Goal: Navigation & Orientation: Find specific page/section

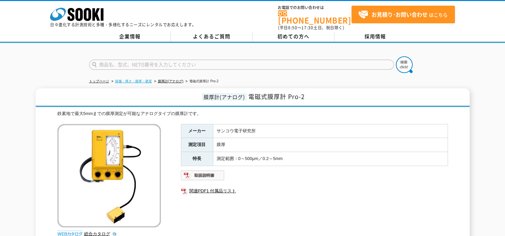
click at [125, 79] on link "探傷・厚さ・膜厚・硬度" at bounding box center [133, 81] width 37 height 4
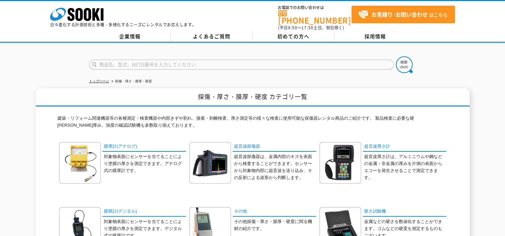
scroll to position [55, 0]
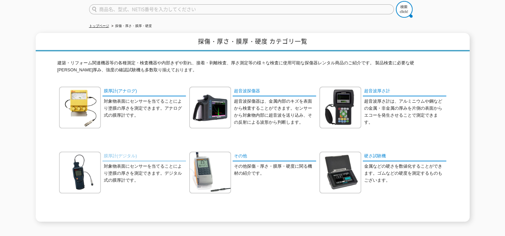
click at [121, 152] on link "膜厚計(デジタル)" at bounding box center [143, 157] width 83 height 10
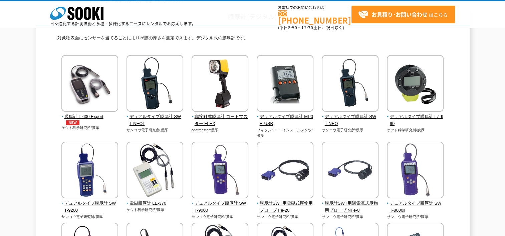
scroll to position [55, 0]
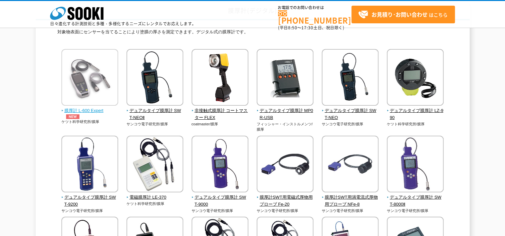
click at [99, 69] on img at bounding box center [89, 78] width 57 height 58
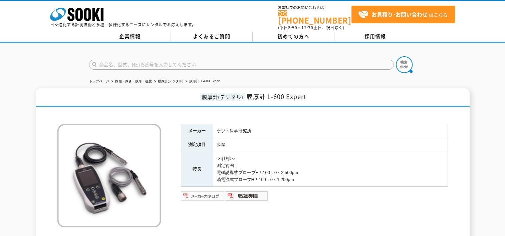
click at [207, 191] on img at bounding box center [203, 196] width 44 height 11
